Goal: Information Seeking & Learning: Check status

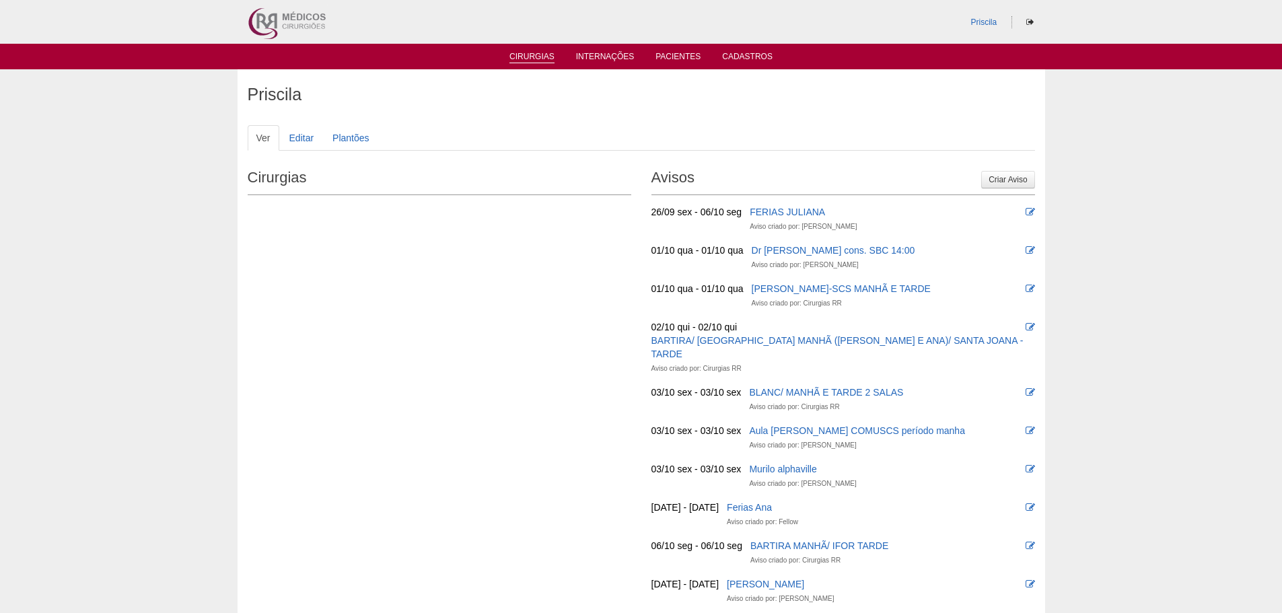
click at [546, 58] on link "Cirurgias" at bounding box center [531, 57] width 45 height 11
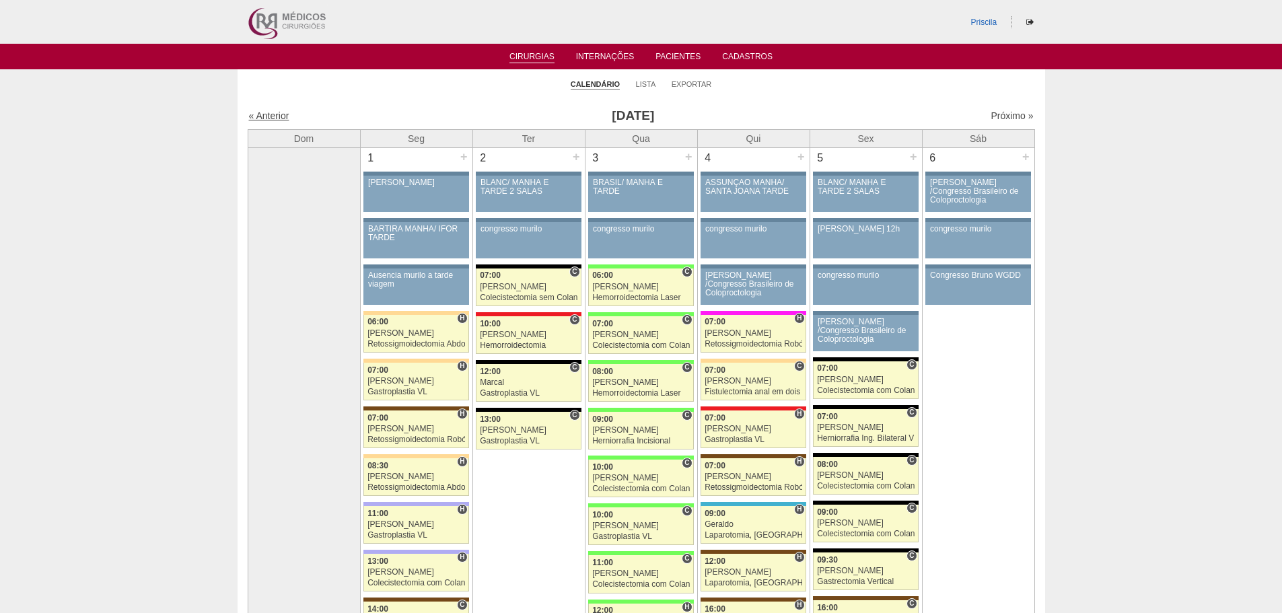
click at [277, 115] on link "« Anterior" at bounding box center [269, 115] width 40 height 11
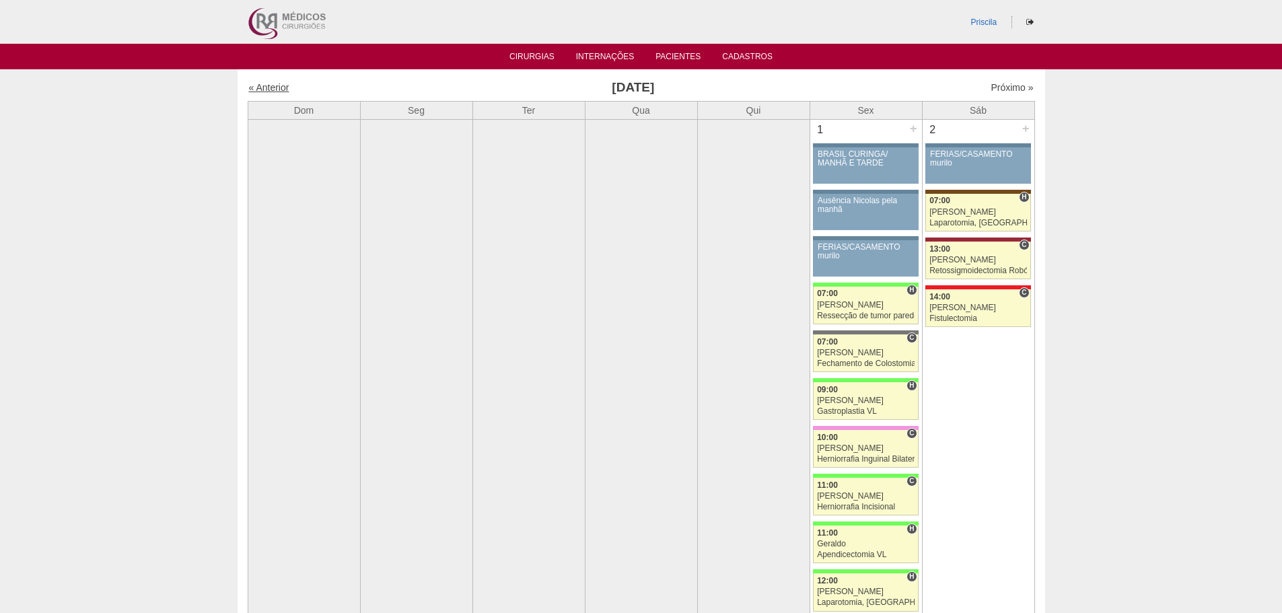
click at [272, 90] on link "« Anterior" at bounding box center [269, 87] width 40 height 11
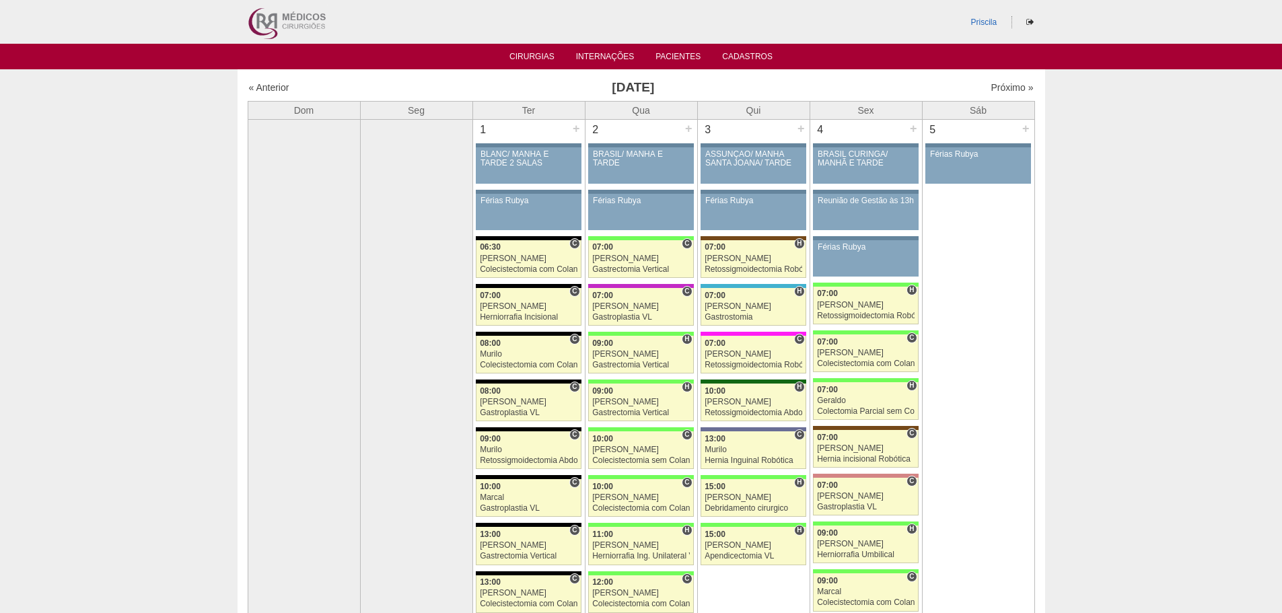
click at [277, 88] on link "« Anterior" at bounding box center [269, 87] width 40 height 11
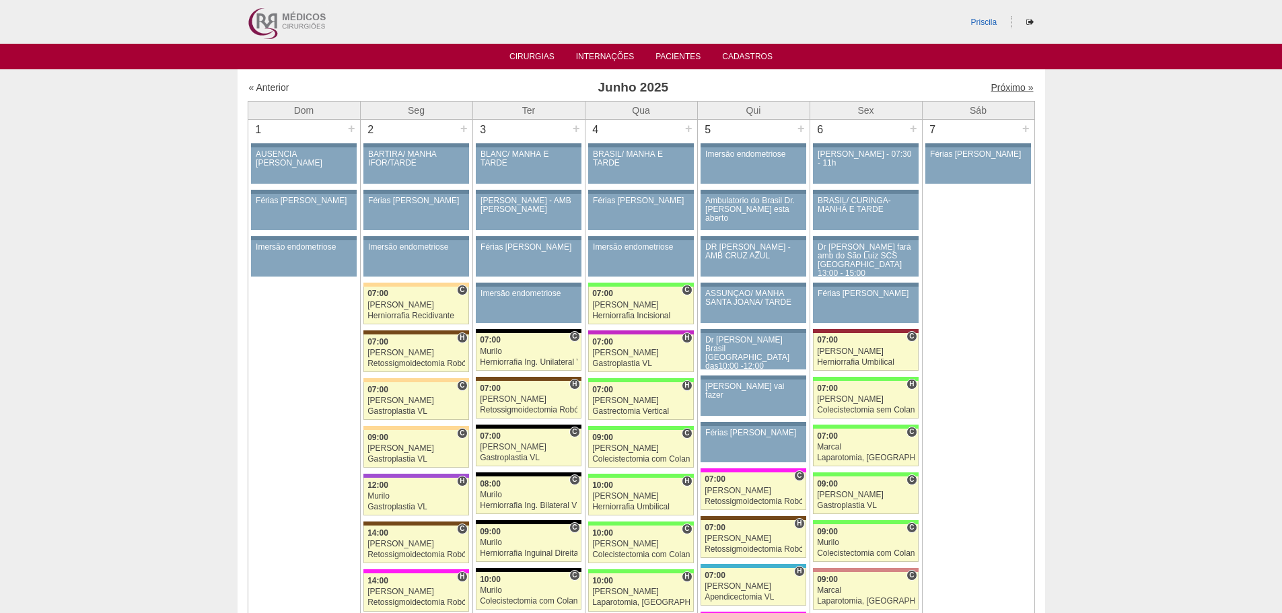
click at [993, 87] on link "Próximo »" at bounding box center [1011, 87] width 42 height 11
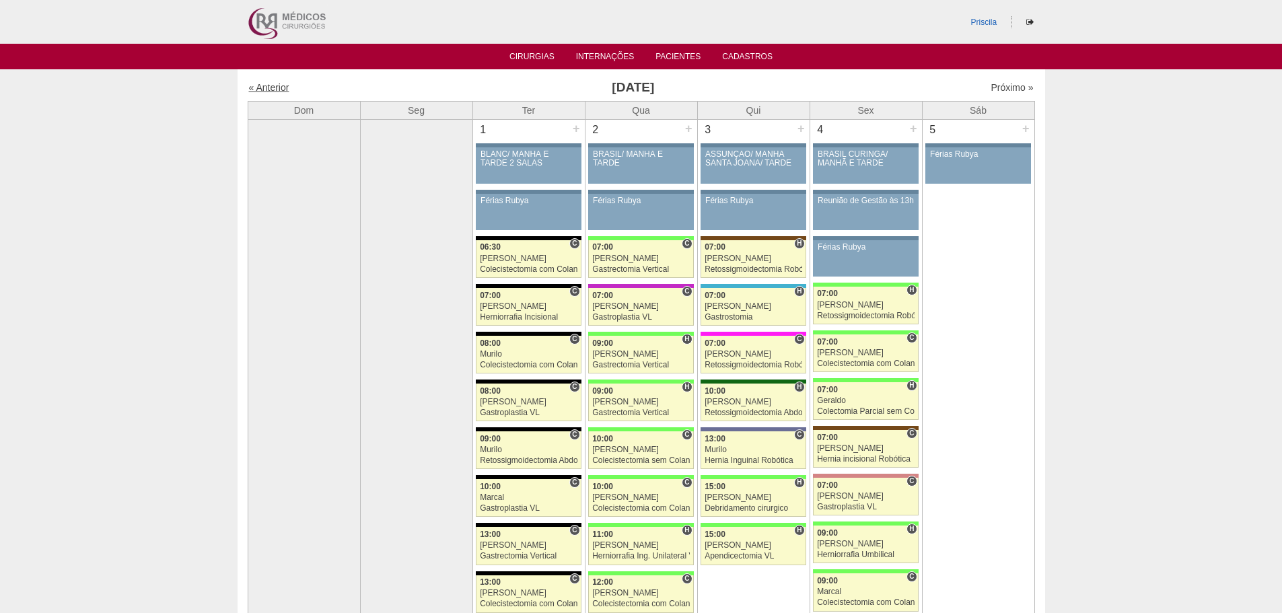
click at [280, 87] on link "« Anterior" at bounding box center [269, 87] width 40 height 11
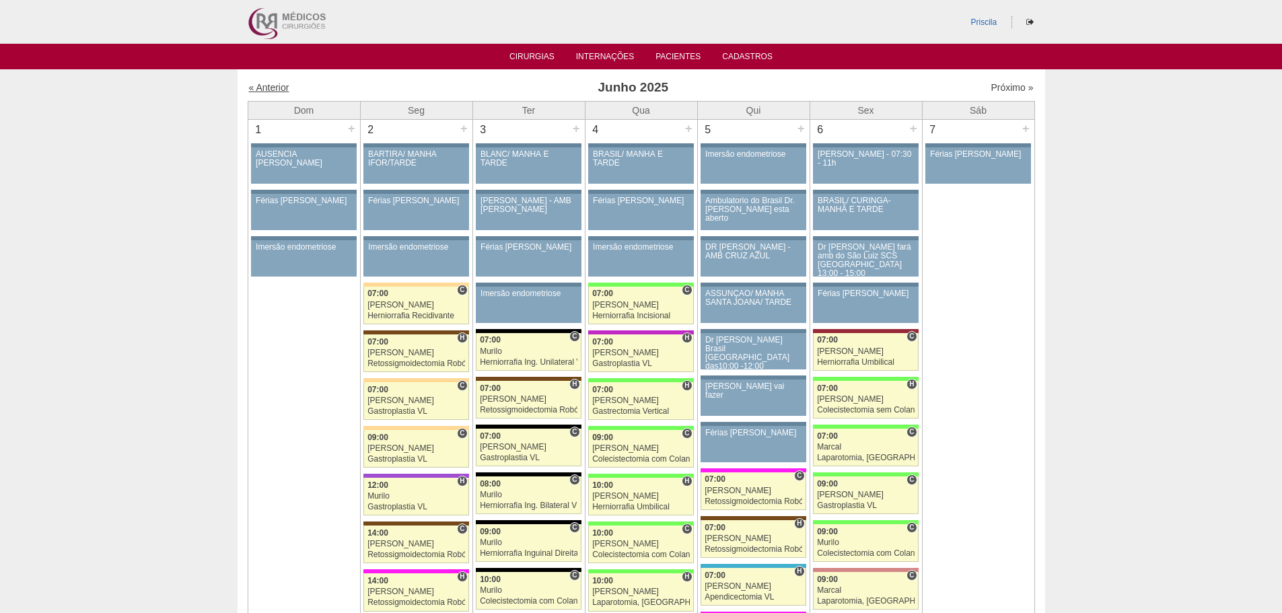
click at [272, 87] on link "« Anterior" at bounding box center [269, 87] width 40 height 11
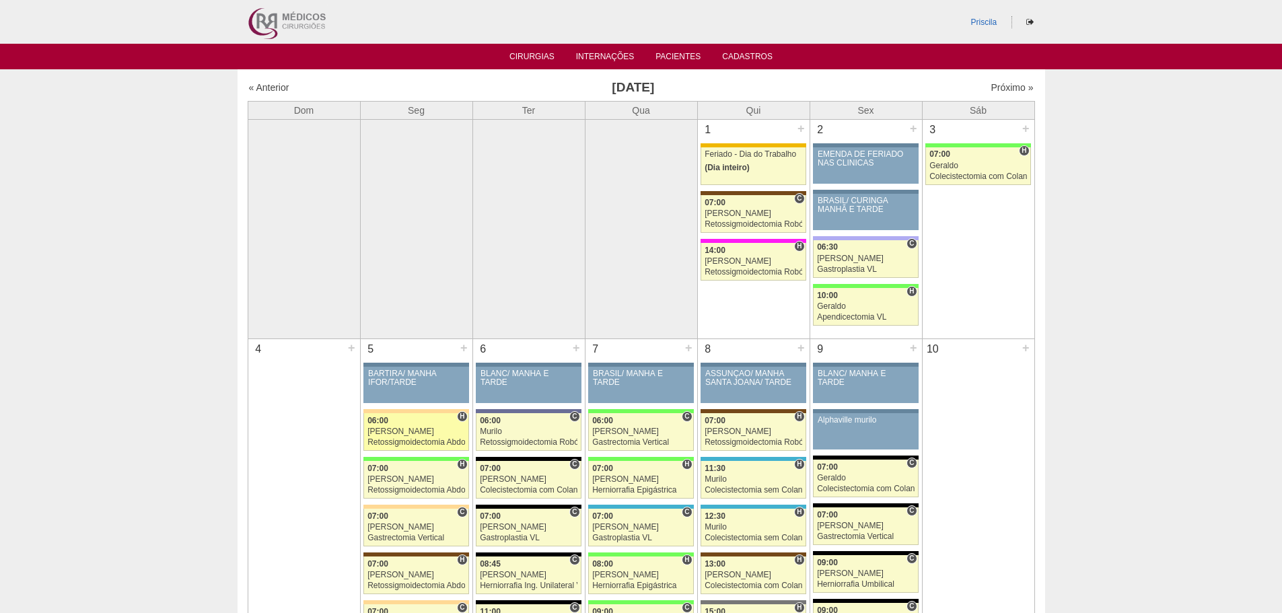
click at [400, 434] on div "[PERSON_NAME]" at bounding box center [416, 431] width 98 height 9
